Goal: Task Accomplishment & Management: Use online tool/utility

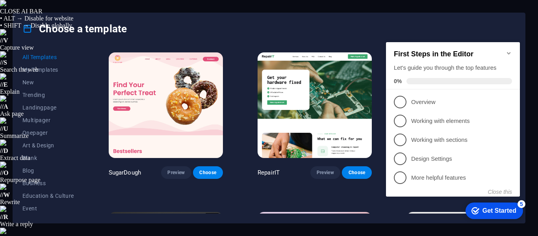
click at [507, 50] on icon "Minimize checklist" at bounding box center [509, 53] width 6 height 6
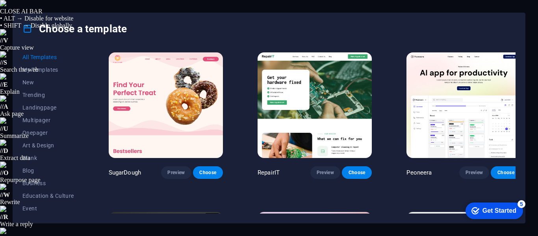
click at [317, 107] on img at bounding box center [315, 105] width 114 height 106
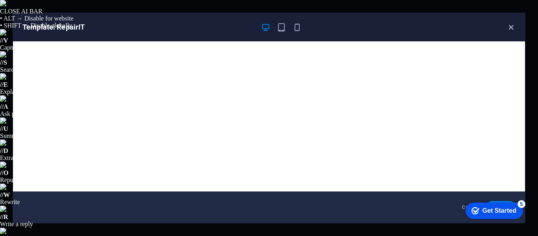
click at [512, 26] on icon "button" at bounding box center [511, 27] width 9 height 9
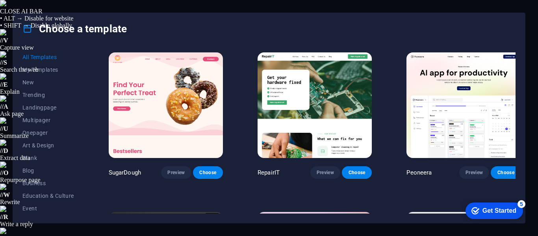
click at [186, 100] on img at bounding box center [166, 105] width 114 height 106
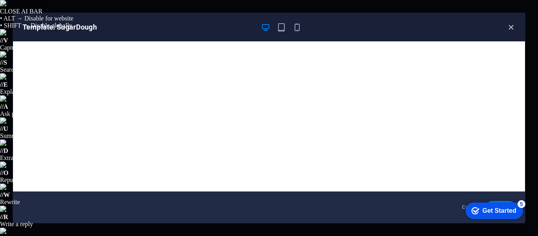
click at [512, 27] on icon "button" at bounding box center [511, 27] width 9 height 9
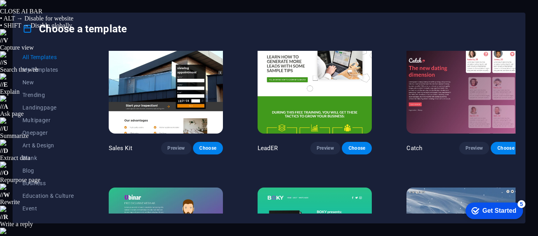
scroll to position [8777, 0]
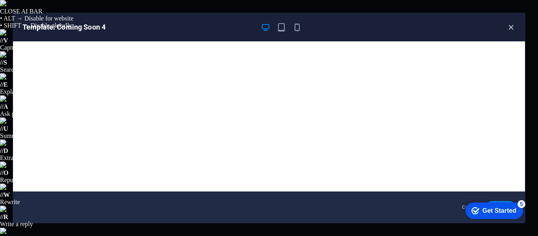
click at [512, 28] on icon "button" at bounding box center [511, 27] width 9 height 9
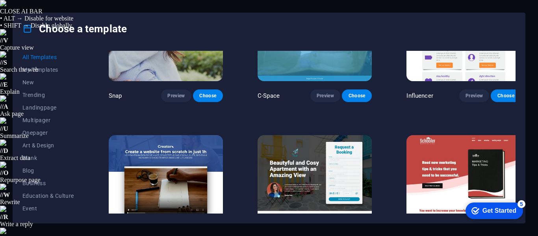
scroll to position [8580, 0]
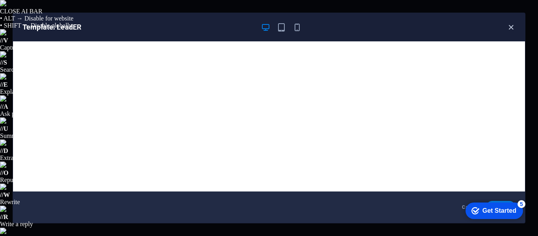
click at [508, 26] on icon "button" at bounding box center [511, 27] width 9 height 9
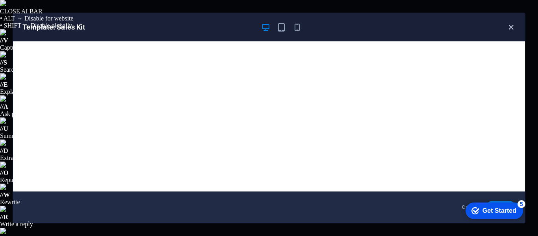
click at [512, 30] on icon "button" at bounding box center [511, 27] width 9 height 9
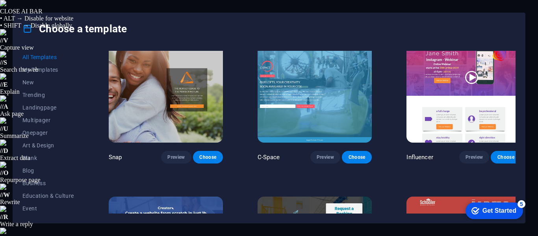
scroll to position [8462, 0]
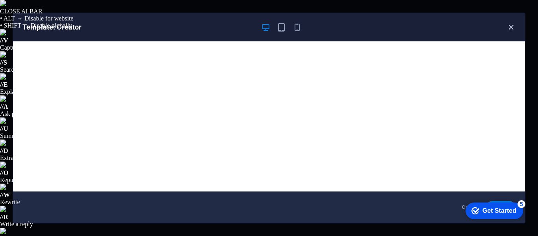
click at [511, 31] on icon "button" at bounding box center [511, 27] width 9 height 9
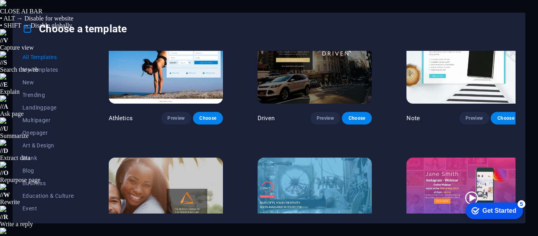
scroll to position [8304, 0]
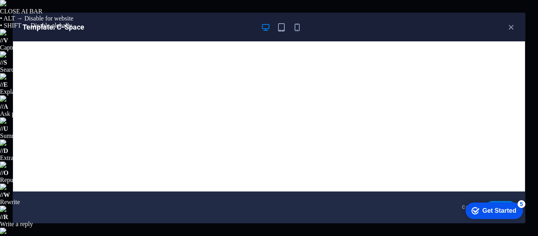
scroll to position [2, 0]
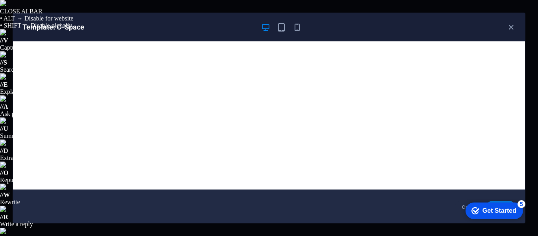
click at [505, 26] on div "Template: C-Space" at bounding box center [264, 26] width 484 height 9
click at [511, 30] on icon "button" at bounding box center [511, 27] width 9 height 9
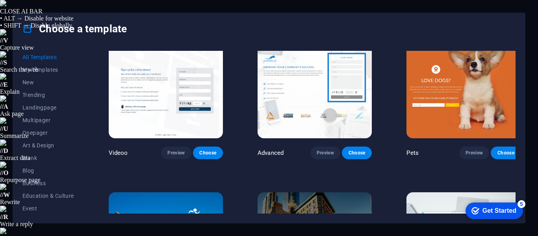
scroll to position [8146, 0]
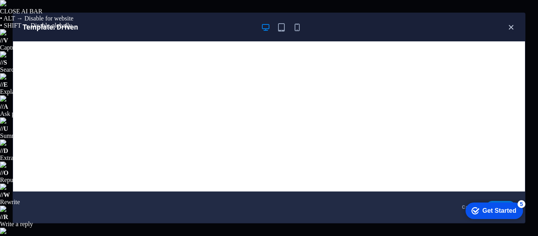
click at [508, 26] on icon "button" at bounding box center [511, 27] width 9 height 9
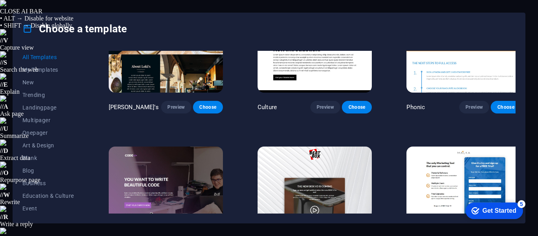
scroll to position [7831, 0]
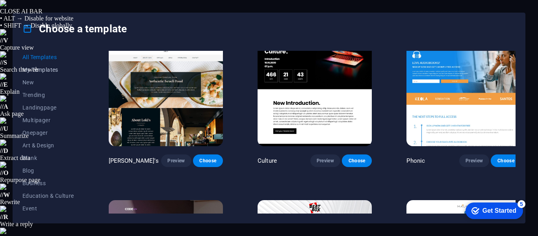
click at [26, 67] on span "My Templates" at bounding box center [48, 70] width 52 height 6
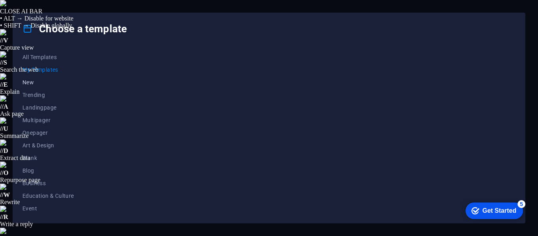
click at [37, 80] on span "New" at bounding box center [48, 82] width 52 height 6
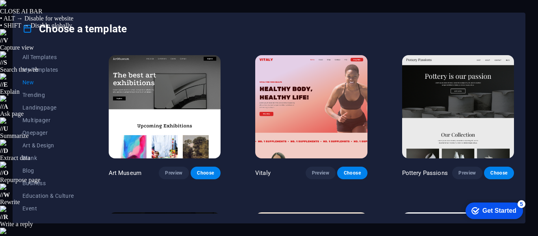
scroll to position [118, 0]
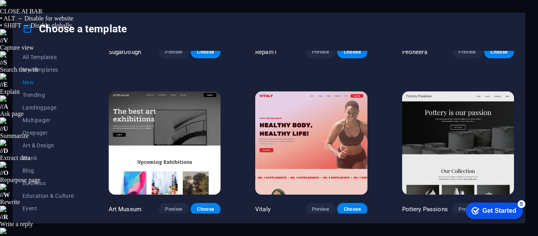
click at [307, 101] on img at bounding box center [311, 142] width 112 height 103
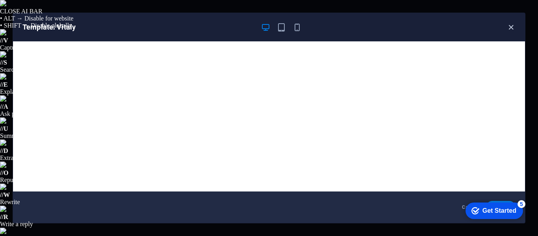
click at [511, 29] on icon "button" at bounding box center [511, 27] width 9 height 9
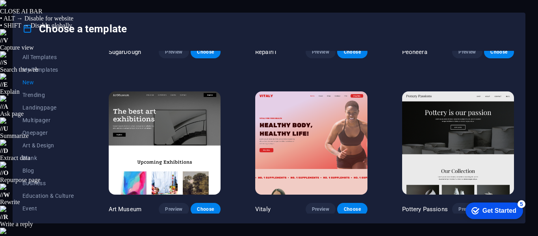
scroll to position [158, 0]
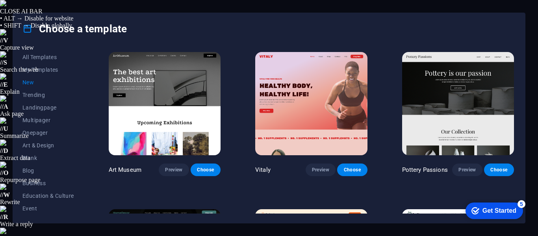
click at [454, 101] on img at bounding box center [458, 103] width 112 height 103
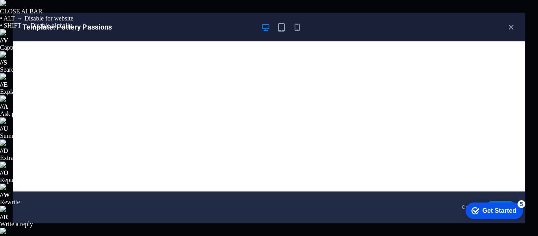
scroll to position [2, 0]
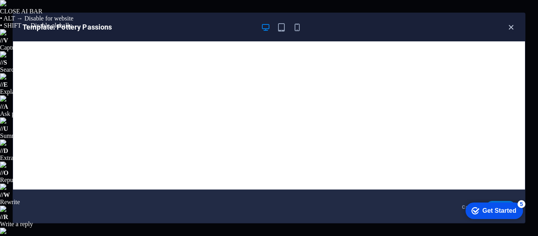
click at [508, 25] on icon "button" at bounding box center [511, 27] width 9 height 9
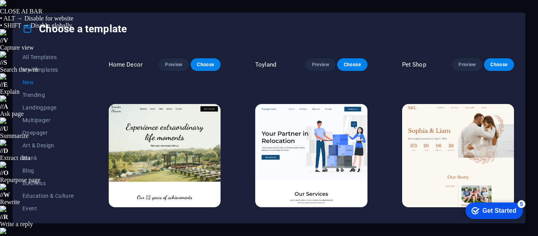
scroll to position [434, 0]
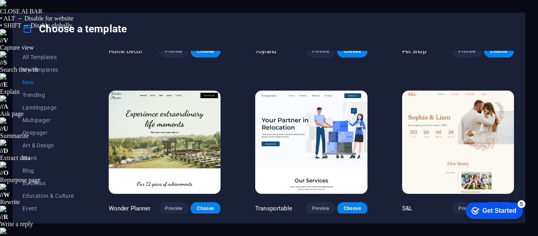
click at [185, 117] on img at bounding box center [165, 142] width 112 height 103
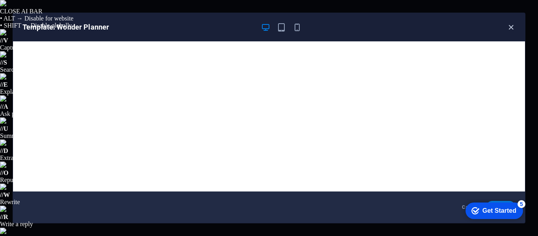
click at [512, 26] on icon "button" at bounding box center [511, 27] width 9 height 9
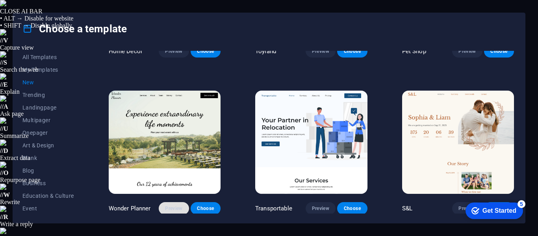
click at [179, 208] on span "Preview" at bounding box center [173, 208] width 17 height 6
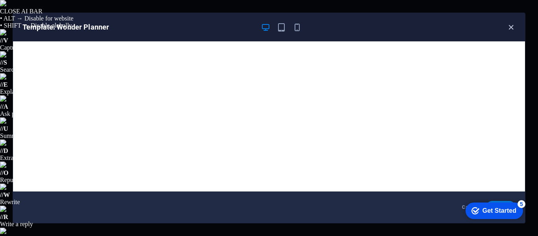
click at [514, 27] on icon "button" at bounding box center [511, 27] width 9 height 9
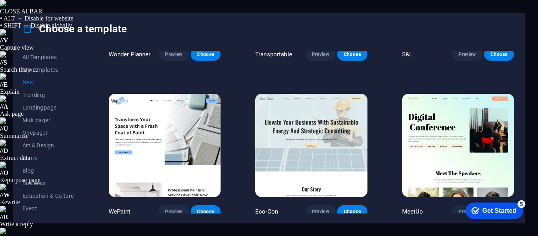
scroll to position [591, 0]
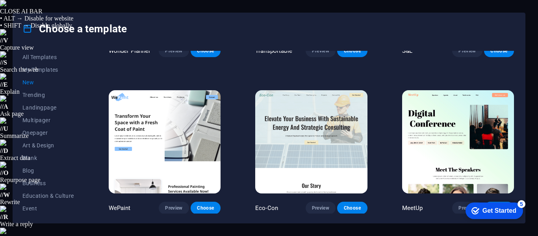
click at [336, 139] on img at bounding box center [311, 141] width 112 height 103
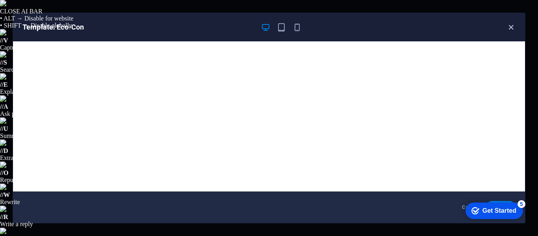
click at [507, 29] on icon "button" at bounding box center [511, 27] width 9 height 9
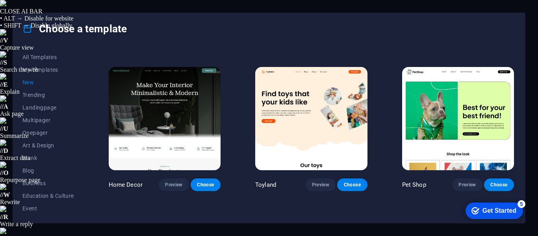
scroll to position [311, 0]
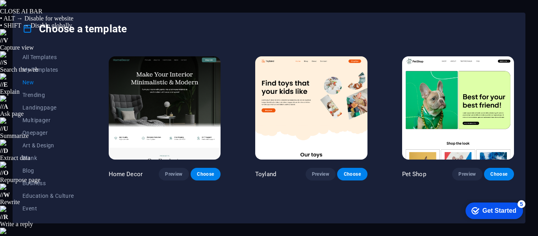
click at [309, 103] on img at bounding box center [311, 107] width 112 height 103
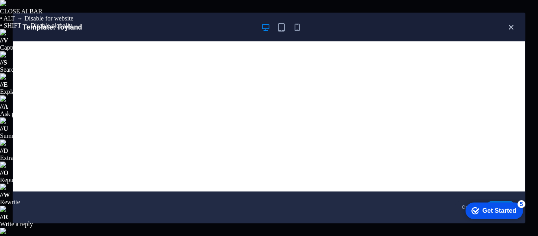
click at [515, 25] on icon "button" at bounding box center [511, 27] width 9 height 9
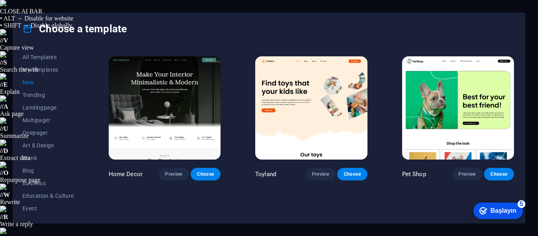
scroll to position [312, 0]
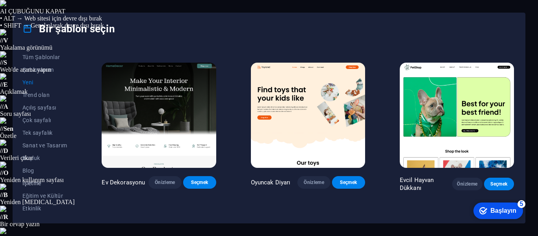
click at [38, 183] on font "İşletme" at bounding box center [31, 183] width 19 height 6
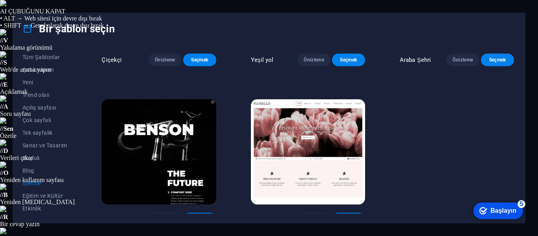
click at [290, 136] on img at bounding box center [321, 144] width 105 height 97
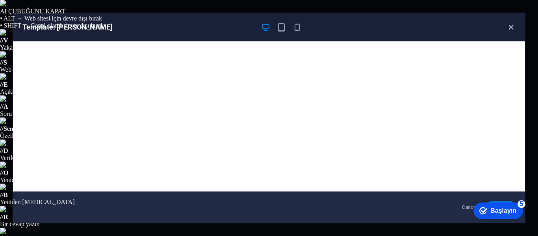
click at [507, 28] on icon "button" at bounding box center [511, 27] width 9 height 9
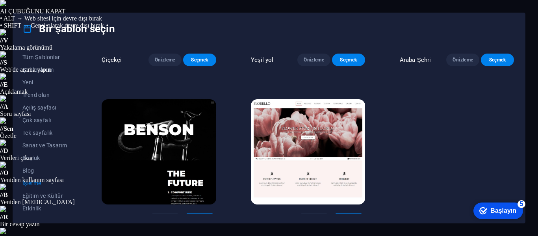
click at [199, 142] on img at bounding box center [181, 144] width 105 height 97
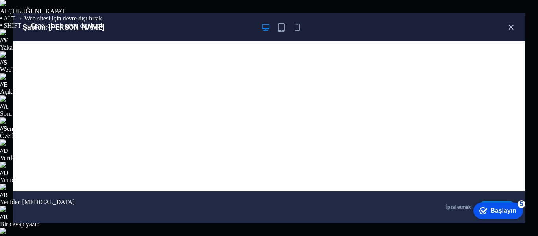
click at [510, 26] on icon "button" at bounding box center [511, 27] width 9 height 9
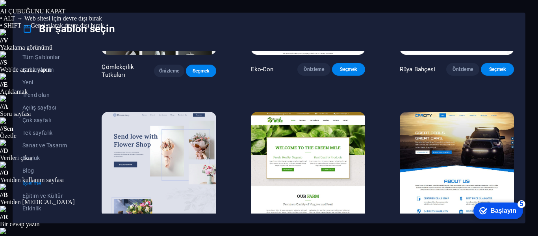
scroll to position [118, 0]
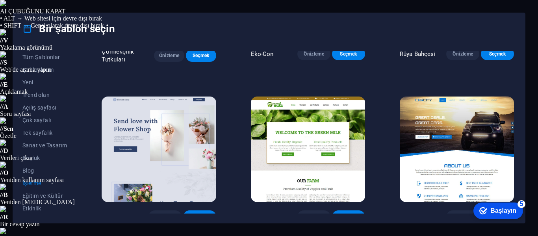
click at [493, 133] on img at bounding box center [461, 136] width 105 height 97
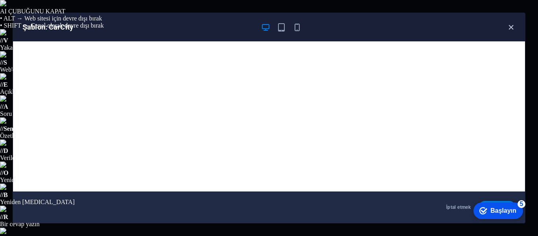
click at [506, 27] on div "Şablon: CarCity" at bounding box center [264, 26] width 484 height 9
click at [508, 27] on icon "button" at bounding box center [511, 27] width 9 height 9
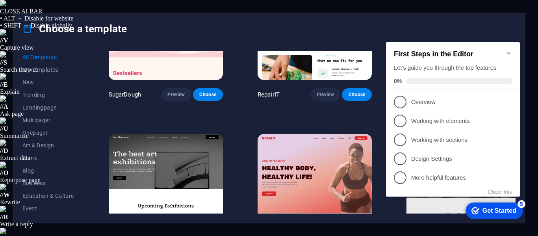
scroll to position [118, 0]
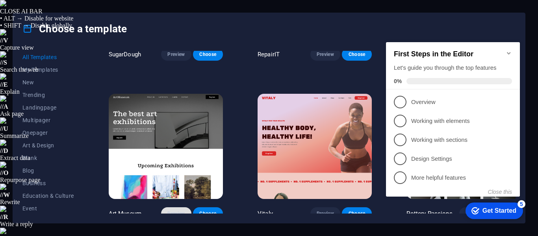
click at [168, 210] on span "Preview" at bounding box center [176, 213] width 17 height 6
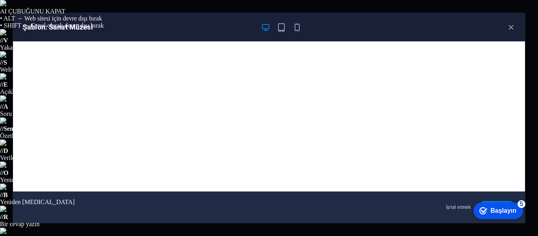
scroll to position [117, 0]
click at [514, 30] on icon "button" at bounding box center [511, 27] width 9 height 9
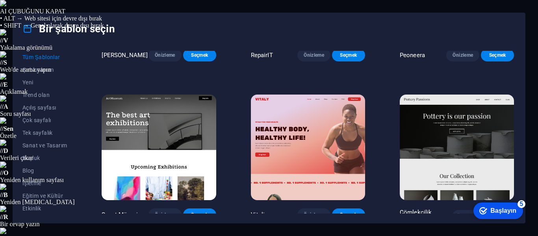
scroll to position [156, 0]
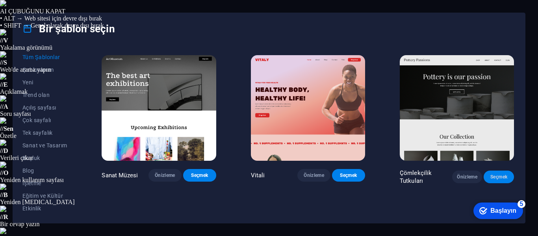
click at [494, 174] on font "Seçmek" at bounding box center [499, 177] width 17 height 6
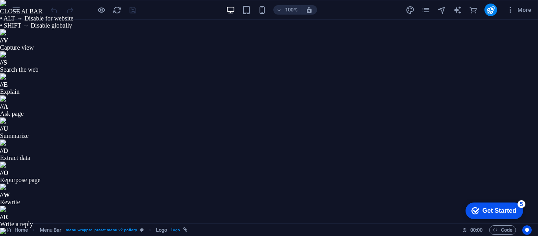
select select "px"
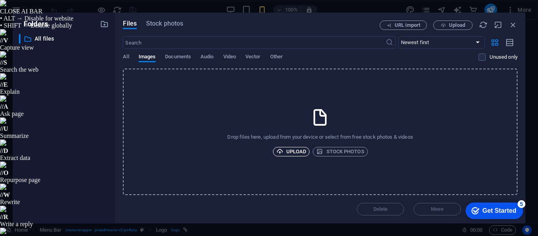
click at [291, 149] on span "Upload" at bounding box center [292, 151] width 30 height 9
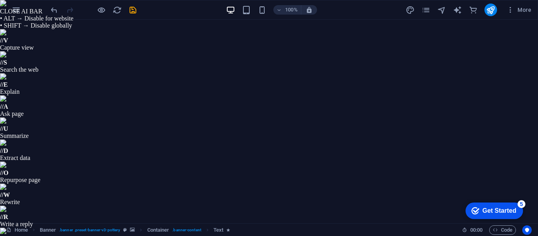
select select "px"
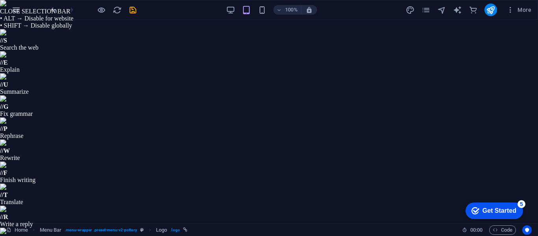
drag, startPoint x: 129, startPoint y: 173, endPoint x: 75, endPoint y: 166, distance: 54.4
click at [0, 0] on input "Fit image Automatically fit image to a fixed width and height" at bounding box center [0, 0] width 0 height 0
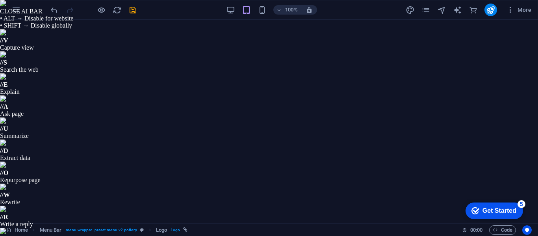
scroll to position [0, 0]
drag, startPoint x: 105, startPoint y: 172, endPoint x: 66, endPoint y: 176, distance: 39.6
type input "120"
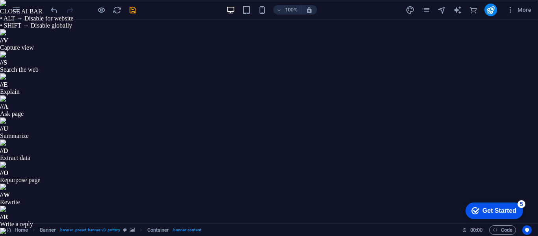
select select "px"
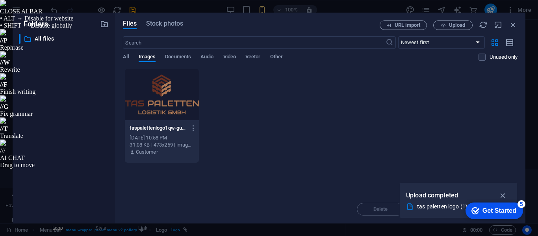
click at [155, 106] on div at bounding box center [162, 94] width 74 height 51
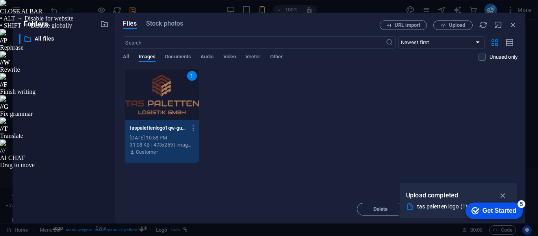
click at [289, 110] on div "1 taspalettenlogo1qw-guk1c_JG1YSfHU6xQW8ofw.png taspalettenlogo1qw-guk1c_JG1YSf…" at bounding box center [320, 116] width 395 height 95
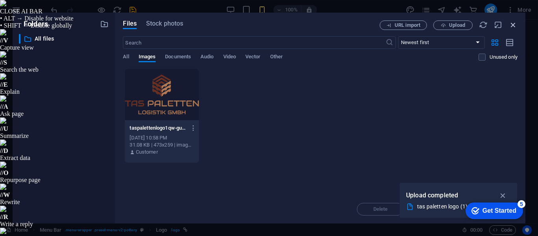
drag, startPoint x: 515, startPoint y: 22, endPoint x: 343, endPoint y: 4, distance: 172.8
click at [515, 22] on icon "button" at bounding box center [513, 24] width 9 height 9
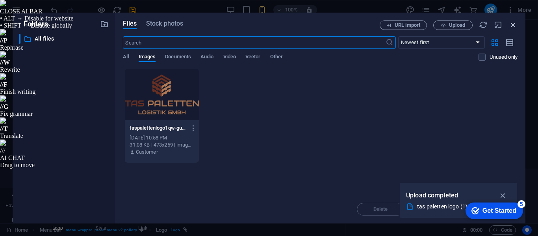
click at [515, 25] on icon "button" at bounding box center [513, 24] width 9 height 9
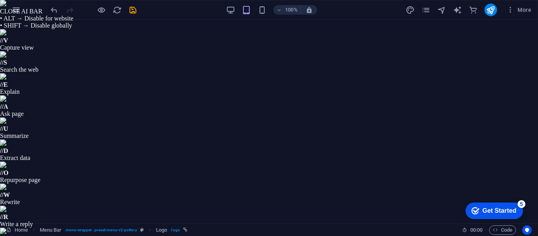
select select "px"
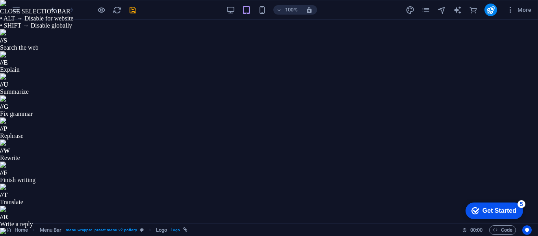
drag, startPoint x: 113, startPoint y: 171, endPoint x: 75, endPoint y: 176, distance: 38.1
type input "80"
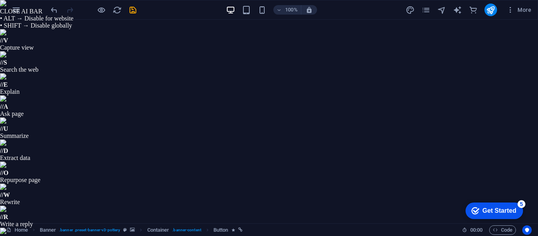
select select "px"
click at [134, 12] on icon "save" at bounding box center [132, 10] width 9 height 9
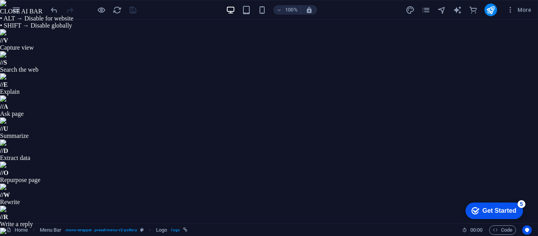
select select "px"
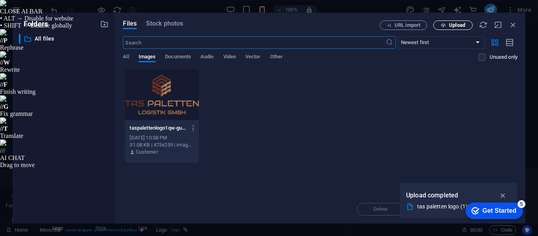
click at [456, 23] on span "Upload" at bounding box center [457, 25] width 16 height 5
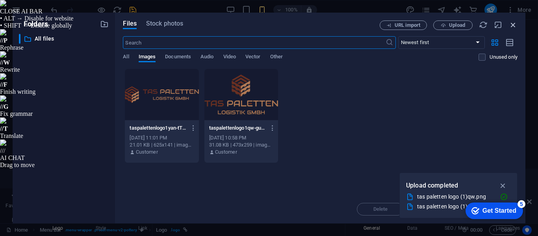
click at [512, 25] on icon "button" at bounding box center [513, 24] width 9 height 9
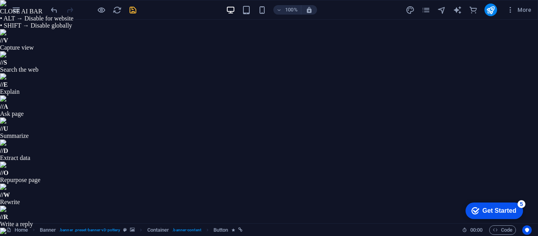
scroll to position [26, 0]
click at [0, 0] on div "100% More" at bounding box center [0, 0] width 0 height 0
drag, startPoint x: 128, startPoint y: 13, endPoint x: 160, endPoint y: 33, distance: 37.4
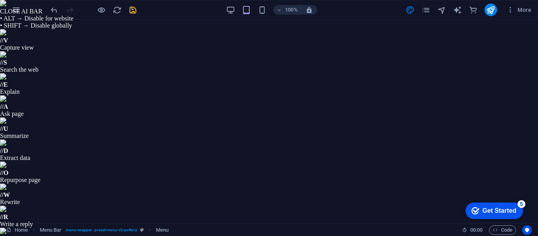
select select "1"
select select
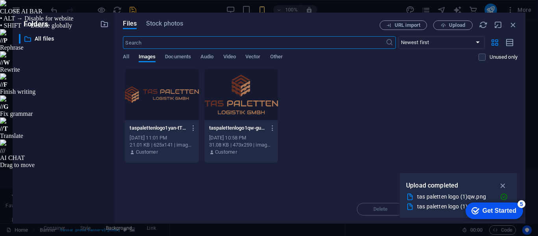
click at [454, 20] on div "Files Stock photos URL import Upload ​ Newest first Oldest first Name (A-Z) Nam…" at bounding box center [320, 118] width 411 height 211
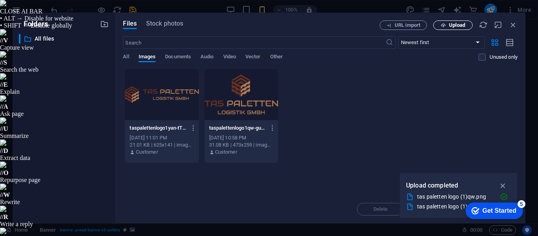
click at [451, 23] on span "Upload" at bounding box center [457, 25] width 16 height 5
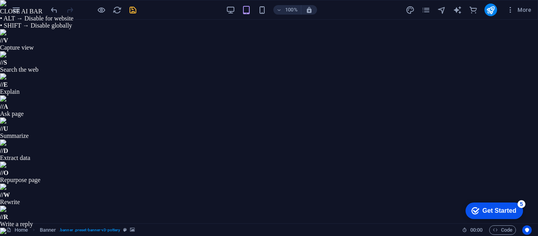
scroll to position [0, 0]
click at [105, 10] on div at bounding box center [93, 10] width 88 height 13
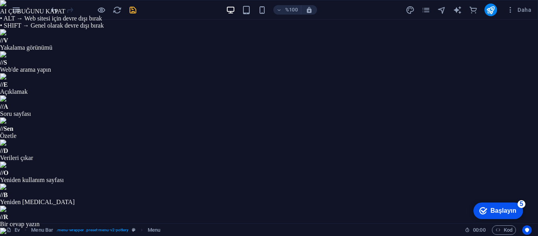
select select "1"
select select
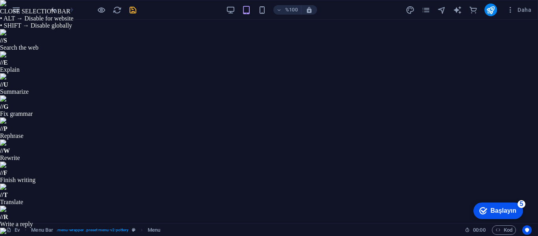
drag, startPoint x: 116, startPoint y: 191, endPoint x: 89, endPoint y: 193, distance: 27.3
paste input "Produkte"
type input "Produkte"
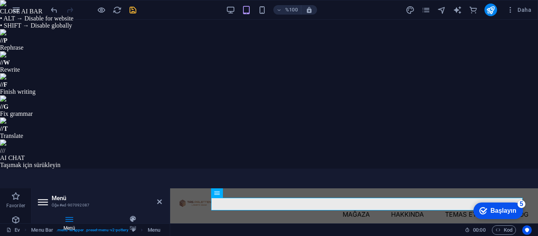
select select
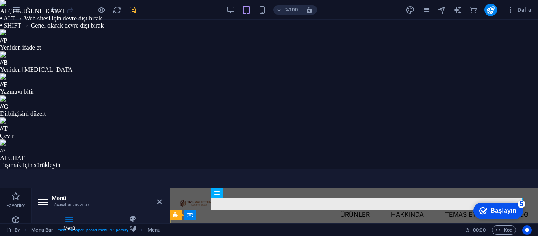
type input "Produkte"
drag, startPoint x: 120, startPoint y: 168, endPoint x: 97, endPoint y: 168, distance: 22.9
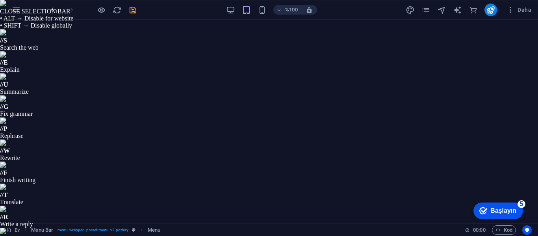
paste input "Über uns"
type input "Über uns"
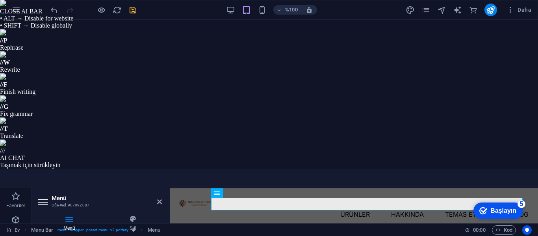
select select
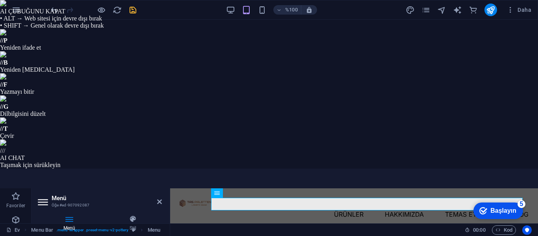
scroll to position [197, 0]
type input "Über uns"
click at [463, 208] on nav "Ürünler Hakkımızda Temas etmek Blog" at bounding box center [354, 214] width 349 height 13
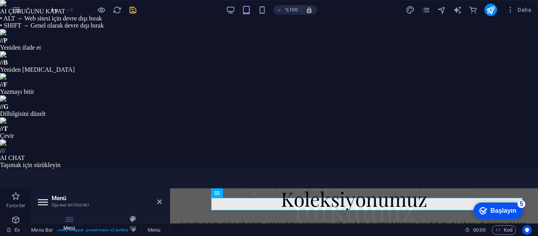
scroll to position [0, 0]
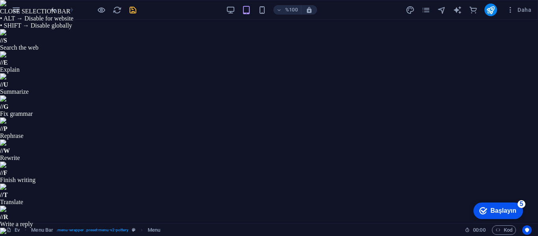
drag, startPoint x: 119, startPoint y: 187, endPoint x: 71, endPoint y: 188, distance: 47.3
drag, startPoint x: 123, startPoint y: 186, endPoint x: 23, endPoint y: 179, distance: 100.3
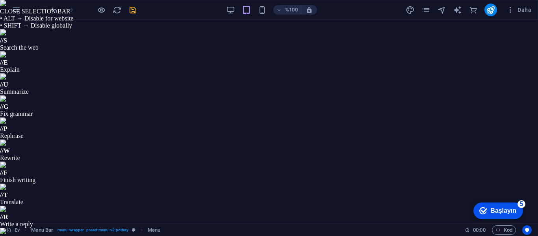
paste input "Kontakt Sözlüğe [PERSON_NAME] bildirim [PERSON_NAME] Geçmiş Kaydedilenler Çevir…"
type input "Kontakt Sözlüğe [PERSON_NAME] bildirim [PERSON_NAME] Geçmiş Kaydedilenler Çevir…"
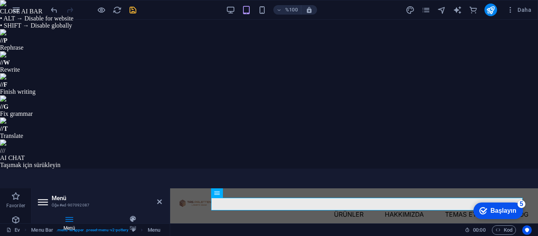
select select
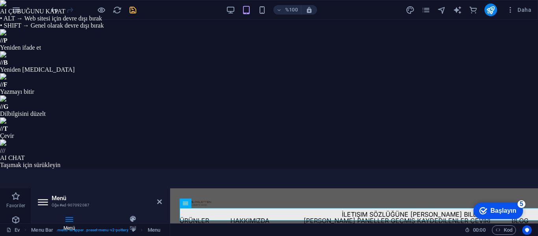
scroll to position [0, 103]
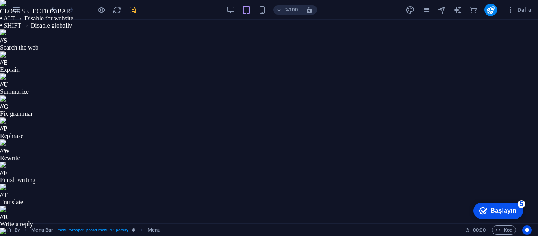
drag, startPoint x: 271, startPoint y: 463, endPoint x: 209, endPoint y: 449, distance: 63.0
type input "Kontakt Sözlüğe [PERSON_NAME] bildirim [PERSON_NAME] Geçmiş Kaydedilenler Çevir…"
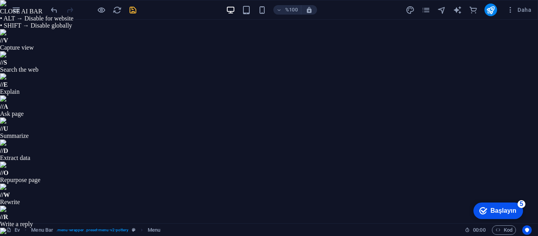
select select "1"
select select
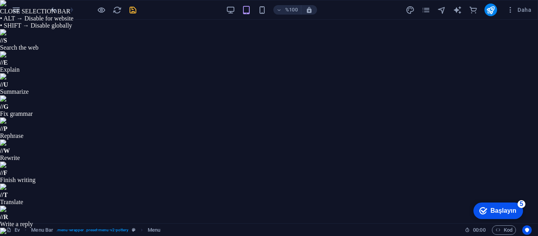
drag, startPoint x: 114, startPoint y: 185, endPoint x: 57, endPoint y: 168, distance: 59.2
type input "Kontakt"
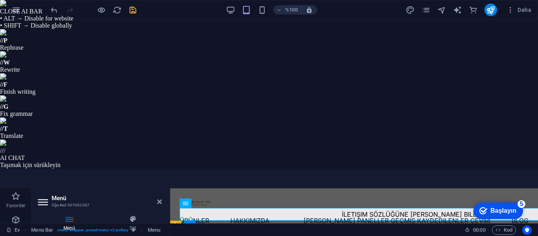
scroll to position [0, 0]
select select
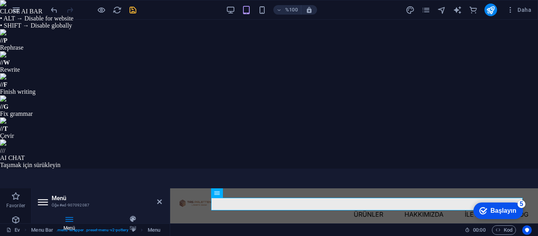
type input "Kontakt"
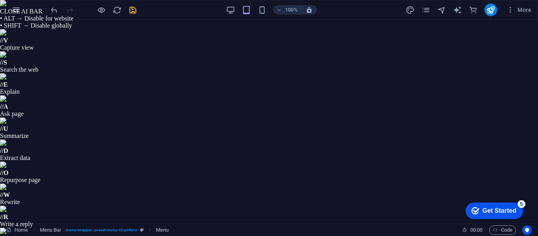
select select "1"
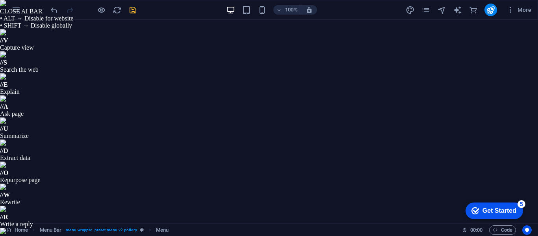
select select
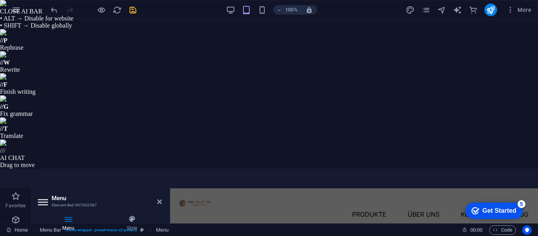
scroll to position [0, 0]
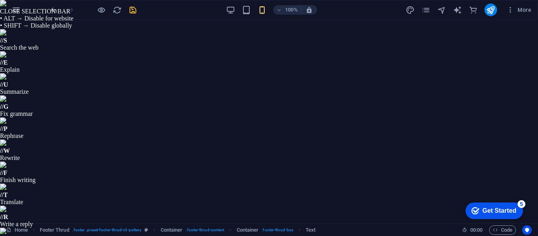
drag, startPoint x: 548, startPoint y: 448, endPoint x: 331, endPoint y: 432, distance: 217.3
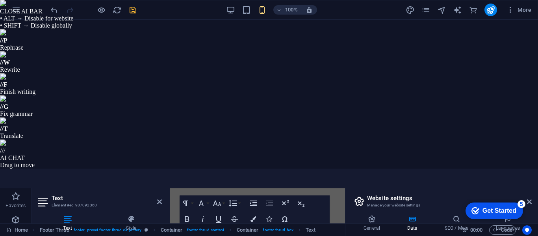
drag, startPoint x: 551, startPoint y: 359, endPoint x: 287, endPoint y: 343, distance: 264.2
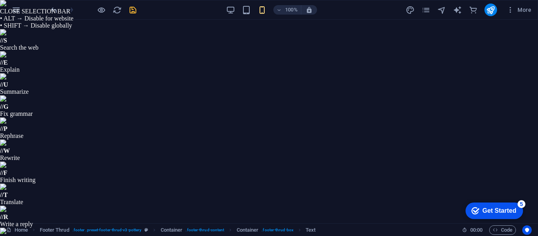
scroll to position [73, 0]
drag, startPoint x: 530, startPoint y: 33, endPoint x: 287, endPoint y: 38, distance: 242.8
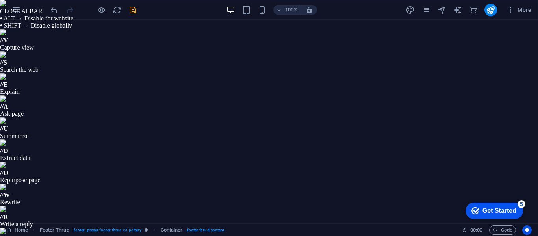
scroll to position [2132, 0]
drag, startPoint x: 419, startPoint y: 419, endPoint x: 464, endPoint y: 418, distance: 45.3
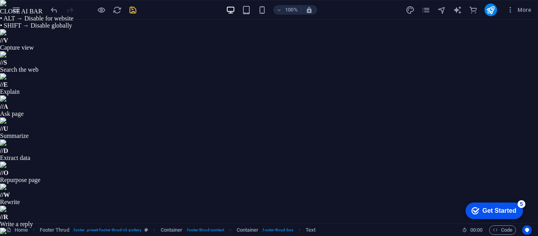
drag, startPoint x: 423, startPoint y: 151, endPoint x: 296, endPoint y: 139, distance: 127.9
drag, startPoint x: 490, startPoint y: 391, endPoint x: 443, endPoint y: 390, distance: 46.5
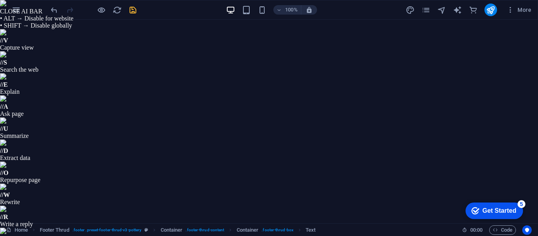
scroll to position [1871, 0]
drag, startPoint x: 492, startPoint y: 434, endPoint x: 436, endPoint y: 425, distance: 57.1
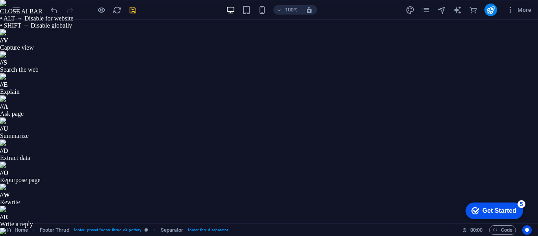
scroll to position [2162, 0]
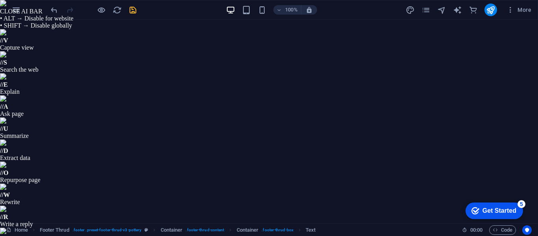
scroll to position [1871, 0]
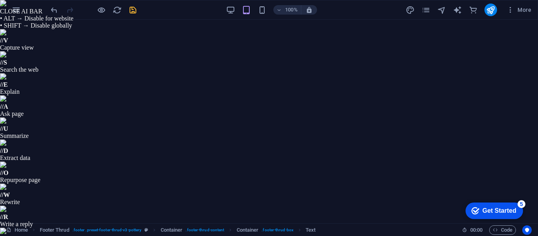
scroll to position [1871, 0]
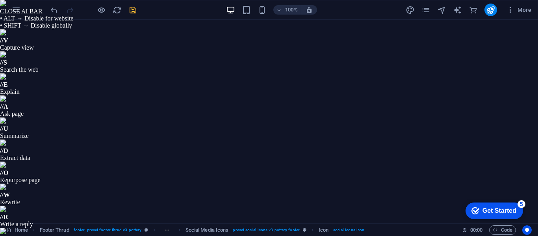
select select "xMidYMid"
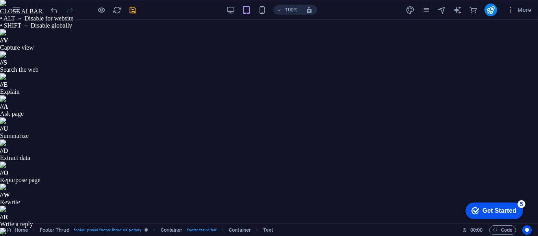
scroll to position [1862, 0]
drag, startPoint x: 305, startPoint y: 475, endPoint x: 437, endPoint y: 482, distance: 132.3
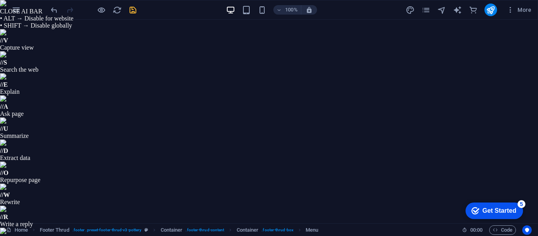
scroll to position [1871, 0]
select select "1"
select select
drag, startPoint x: 112, startPoint y: 189, endPoint x: 78, endPoint y: 192, distance: 34.8
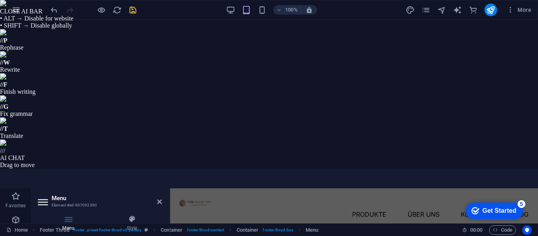
type input "pr"
select select
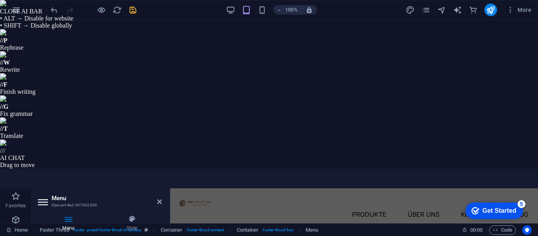
type input "prod"
select select
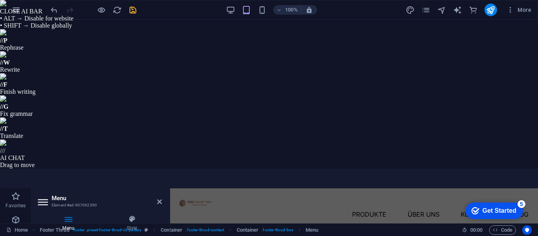
type input "produk"
select select
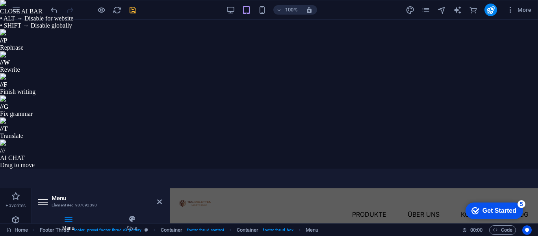
type input "produkte"
select select
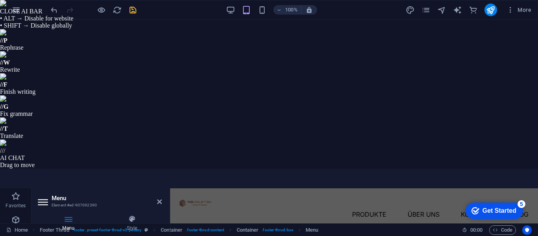
scroll to position [1840, 0]
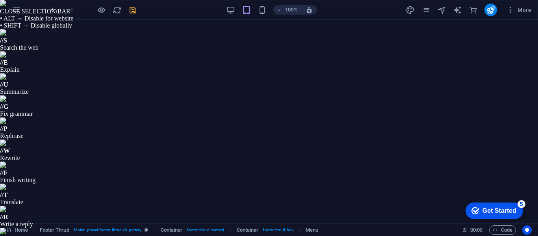
type input "Produkte"
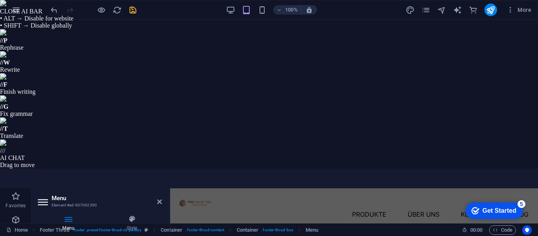
select select
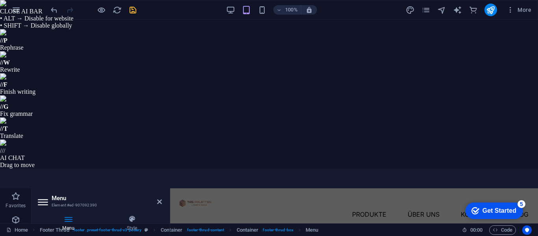
type input "Produkte"
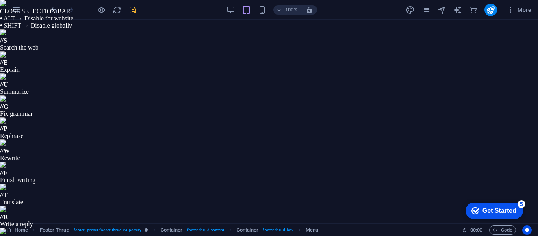
drag, startPoint x: 115, startPoint y: 168, endPoint x: 80, endPoint y: 168, distance: 35.1
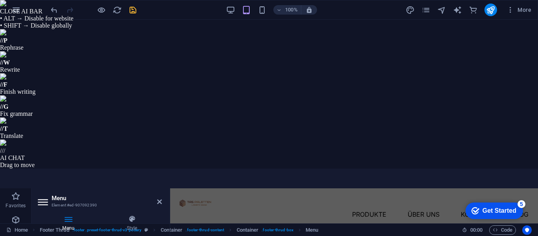
type input "Ko"
select select
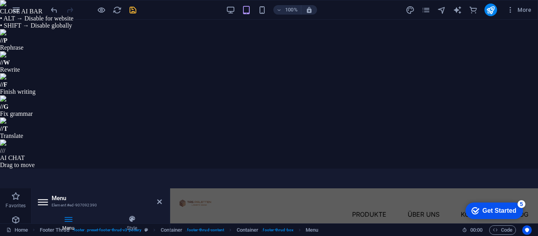
type input "Kon"
select select
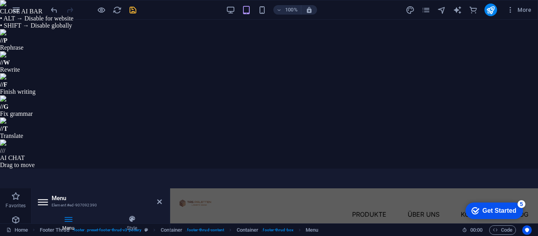
type input "Konta"
select select
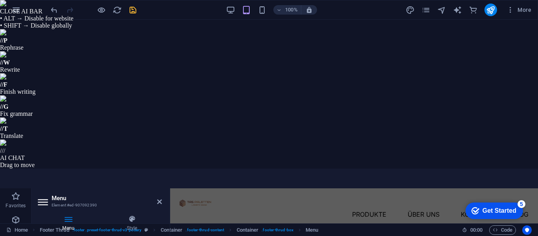
type input "Kontakt"
select select
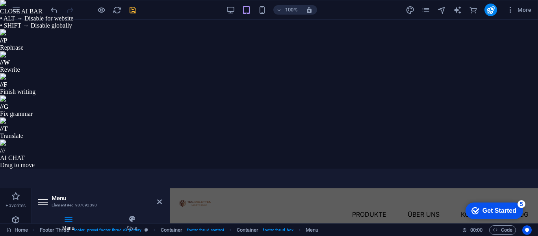
scroll to position [236, 0]
type input "Kontakt"
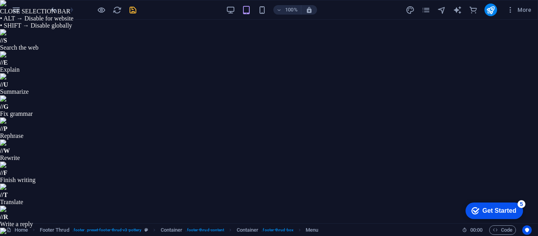
drag, startPoint x: 113, startPoint y: 148, endPoint x: 77, endPoint y: 149, distance: 35.9
type input "Ü"
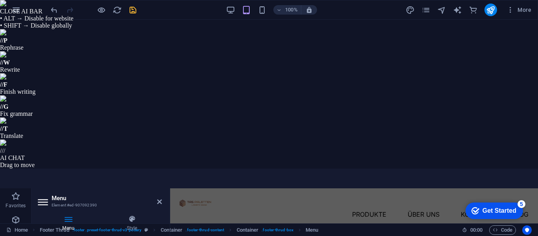
select select
type input "Über"
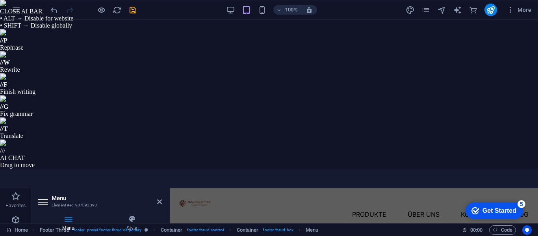
select select
type input "Über un"
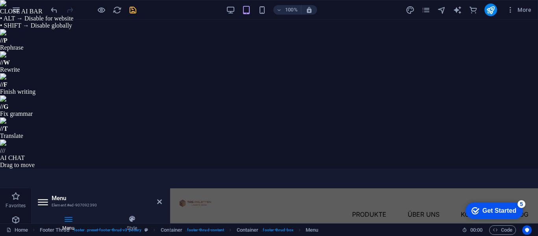
select select
type input "Über uns"
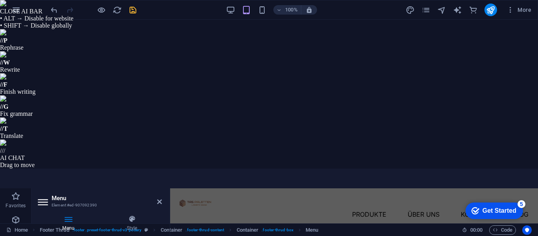
select select
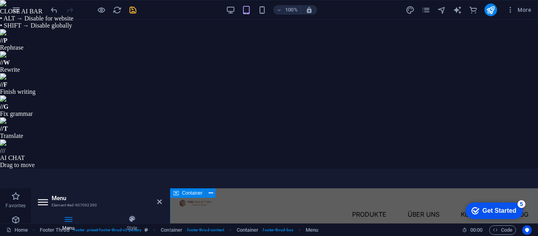
type input "Über uns"
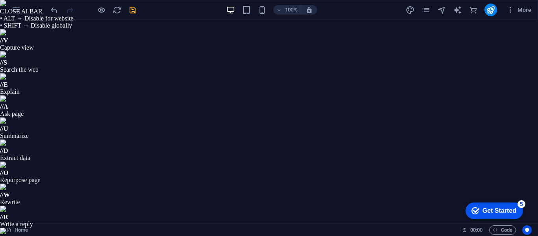
scroll to position [1768, 0]
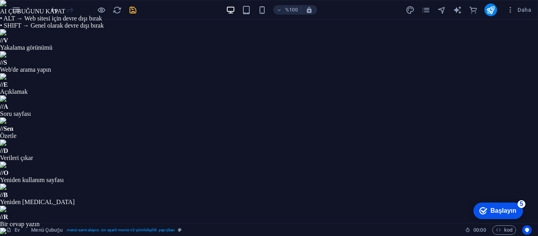
scroll to position [0, 0]
drag, startPoint x: 311, startPoint y: 383, endPoint x: 209, endPoint y: 333, distance: 114.1
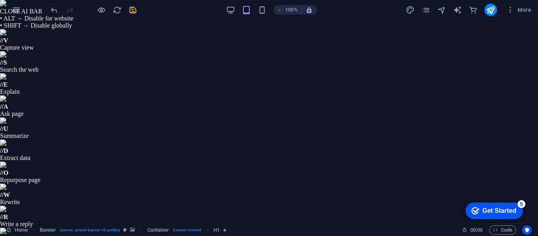
drag, startPoint x: 309, startPoint y: 381, endPoint x: 232, endPoint y: 353, distance: 82.2
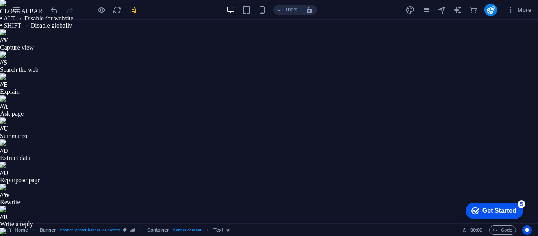
scroll to position [65, 0]
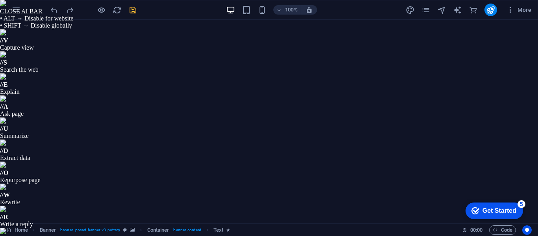
scroll to position [65, 0]
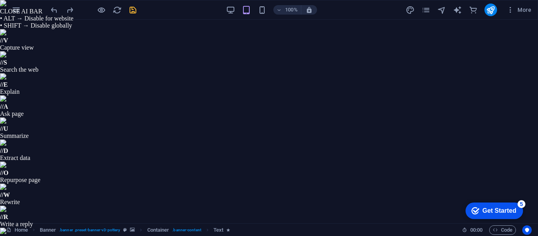
select select "px"
select select "300"
select select "px"
drag, startPoint x: 272, startPoint y: 384, endPoint x: 324, endPoint y: 378, distance: 52.7
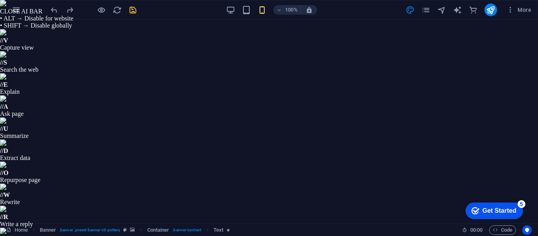
type input "16"
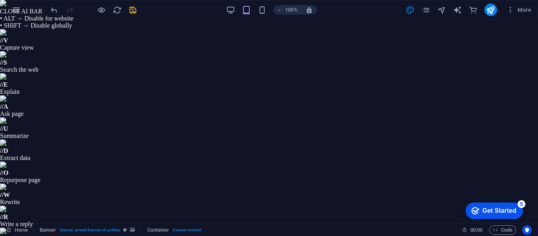
type input "#f1ebeb"
drag, startPoint x: 460, startPoint y: 124, endPoint x: 457, endPoint y: 121, distance: 4.3
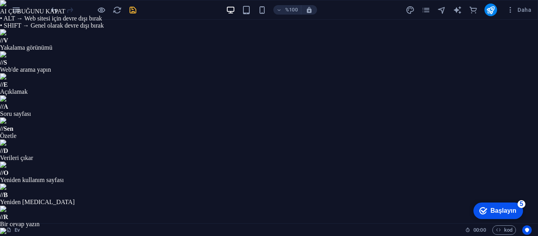
scroll to position [236, 0]
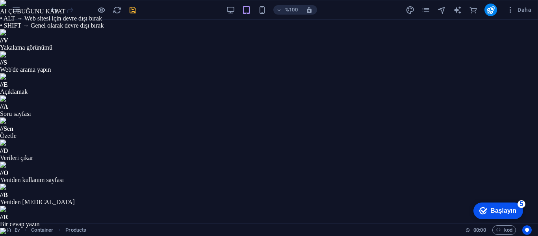
select select "rem"
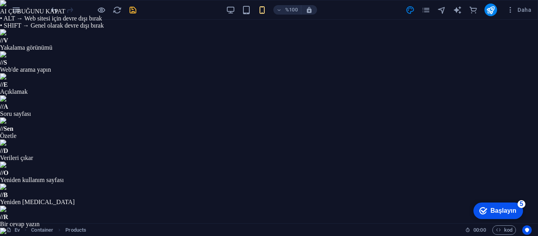
click at [0, 0] on div "%100 Daha" at bounding box center [0, 0] width 0 height 0
click at [71, 9] on icon "yeniden yapmak" at bounding box center [69, 10] width 9 height 9
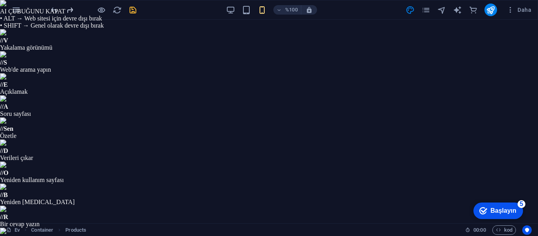
click at [71, 9] on icon "yeniden yapmak" at bounding box center [69, 10] width 9 height 9
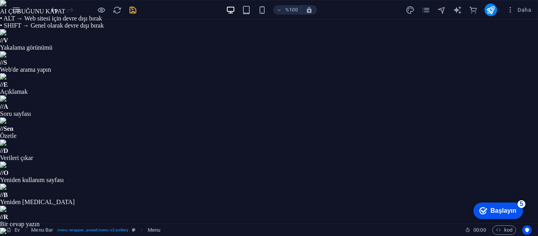
select select "1"
select select
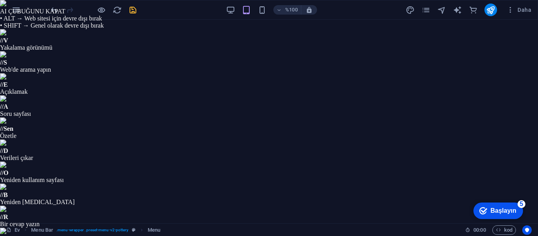
scroll to position [631, 0]
